Goal: Task Accomplishment & Management: Complete application form

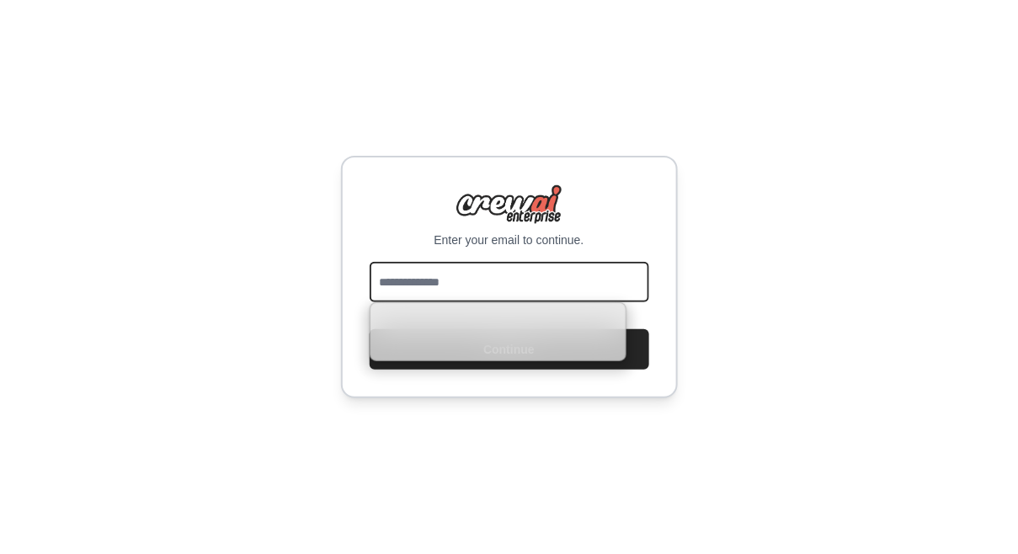
click at [465, 296] on input "email" at bounding box center [510, 282] width 280 height 40
click at [305, 261] on div "Enter your email to continue. Continue" at bounding box center [509, 277] width 1018 height 554
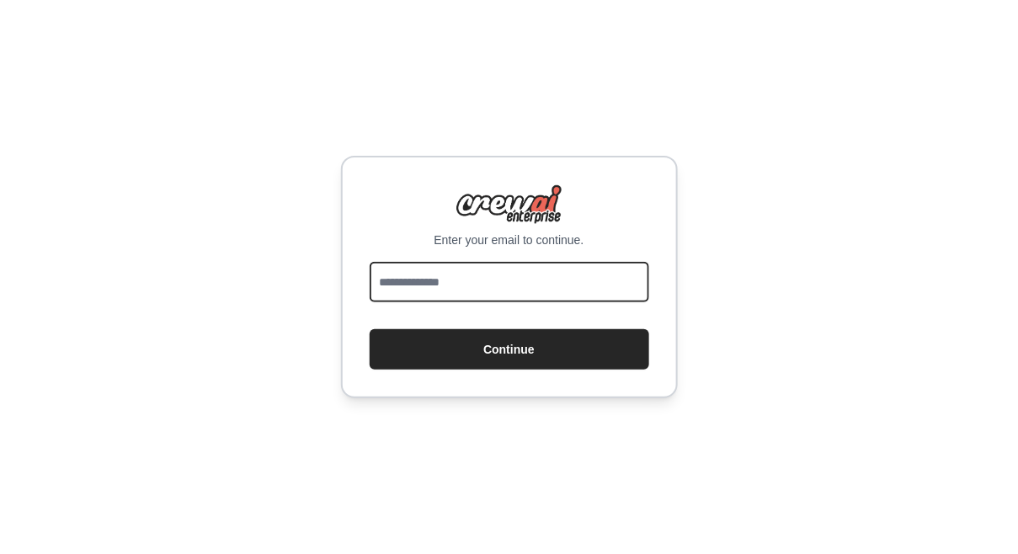
click at [397, 272] on input "email" at bounding box center [510, 282] width 280 height 40
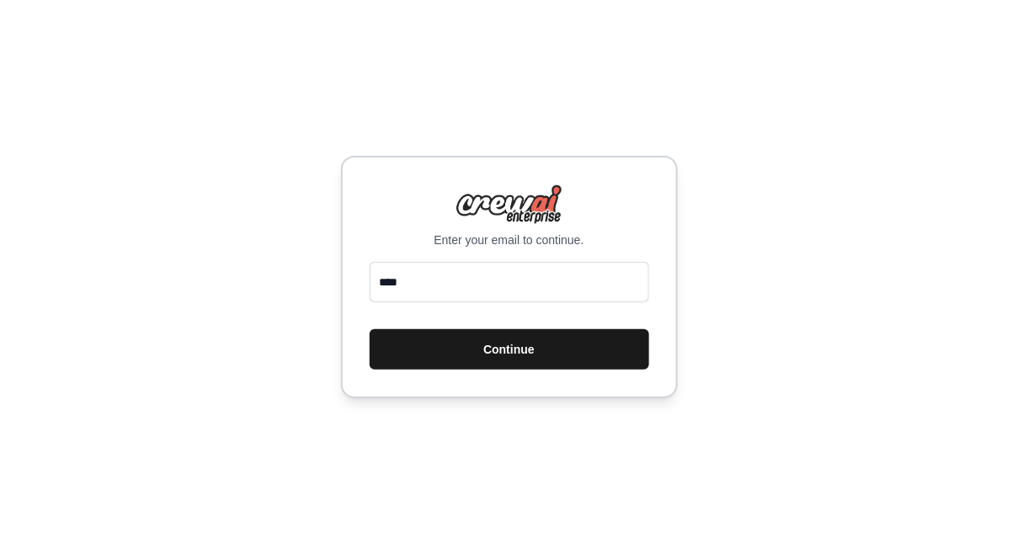
click at [564, 359] on button "Continue" at bounding box center [510, 349] width 280 height 40
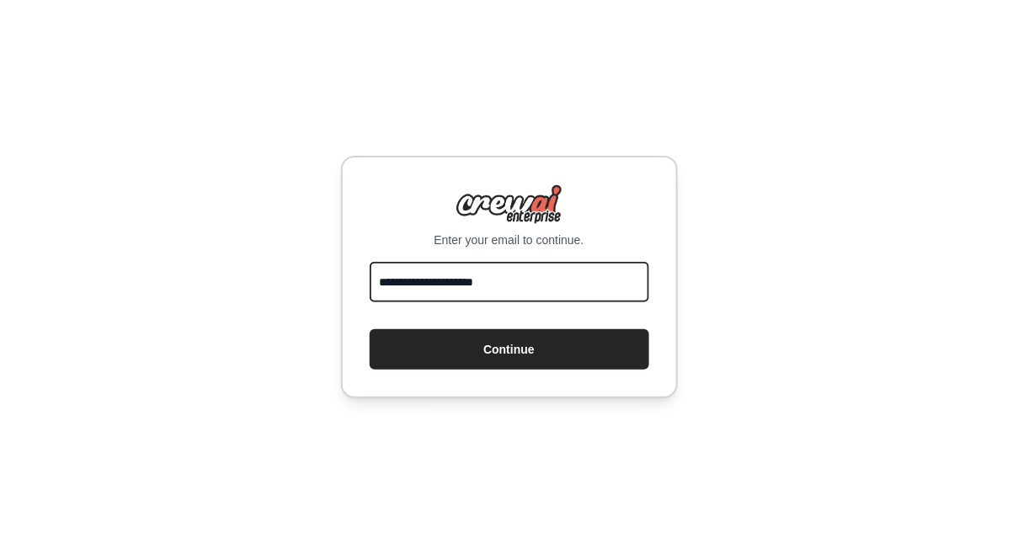
type input "**********"
click at [370, 329] on button "Continue" at bounding box center [510, 349] width 280 height 40
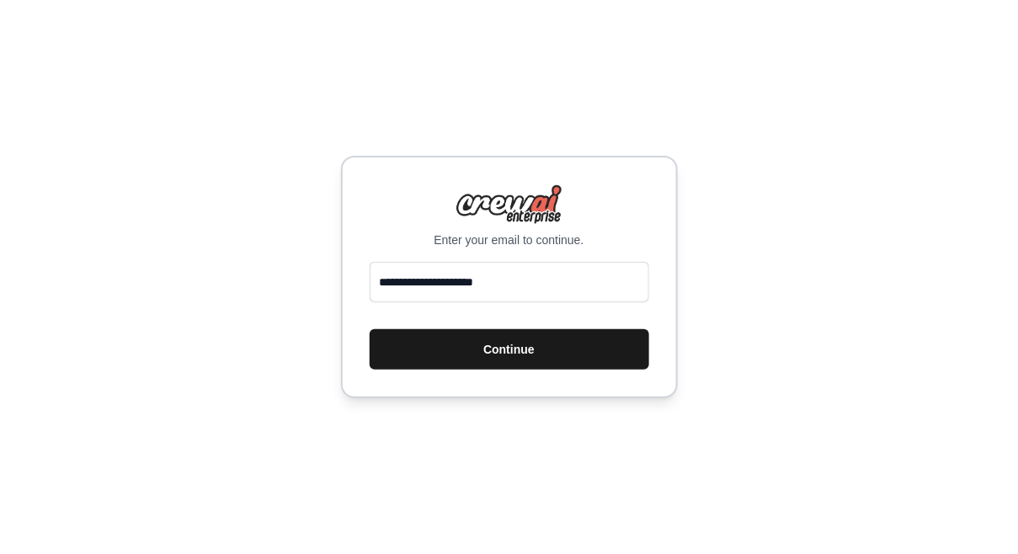
click at [529, 352] on button "Continue" at bounding box center [510, 349] width 280 height 40
